Goal: Find specific page/section: Find specific page/section

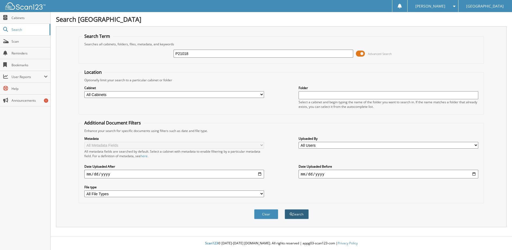
type input "P21018"
click at [300, 214] on button "Search" at bounding box center [297, 214] width 24 height 10
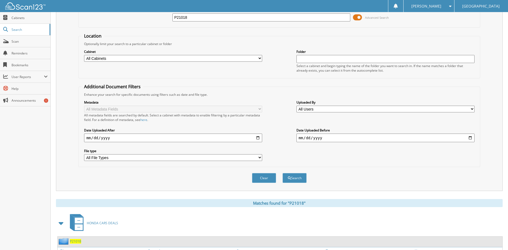
scroll to position [71, 0]
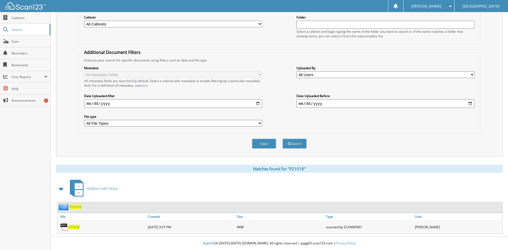
click at [75, 227] on span "P21018" at bounding box center [73, 226] width 11 height 5
